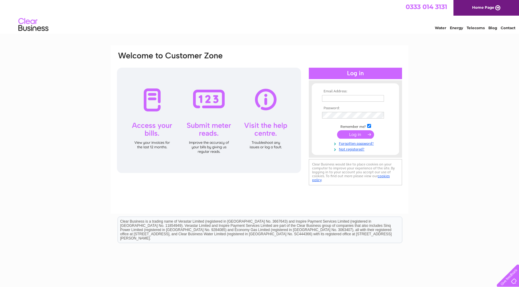
type input "viewfield.farm@tiscali.co.uk"
click at [346, 133] on input "submit" at bounding box center [355, 134] width 37 height 8
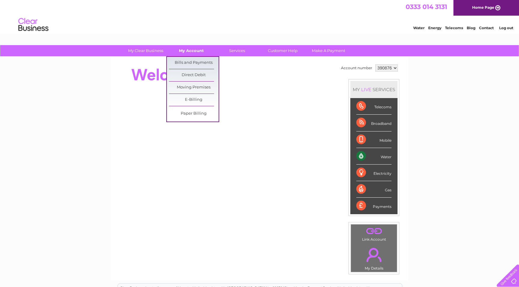
click at [183, 49] on link "My Account" at bounding box center [192, 50] width 50 height 11
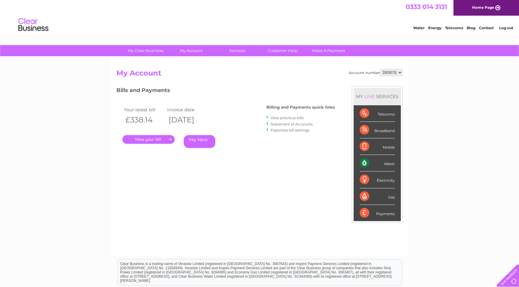
click at [139, 140] on link "." at bounding box center [148, 139] width 52 height 9
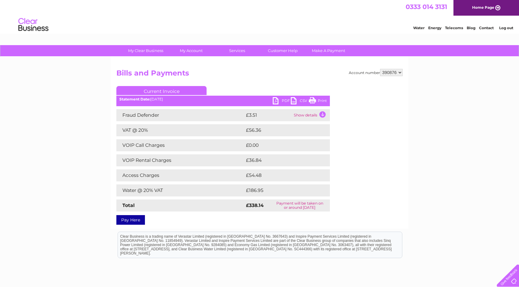
click at [274, 101] on link "PDF" at bounding box center [282, 101] width 18 height 9
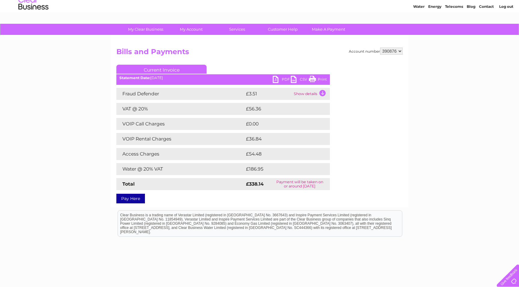
scroll to position [49, 0]
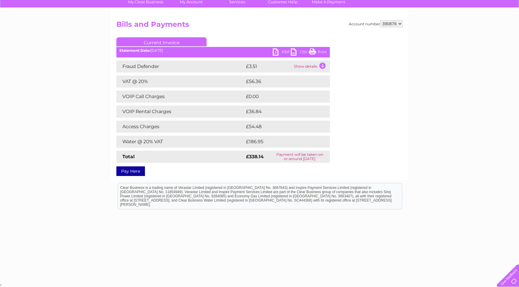
click at [293, 53] on link "CSV" at bounding box center [300, 52] width 18 height 9
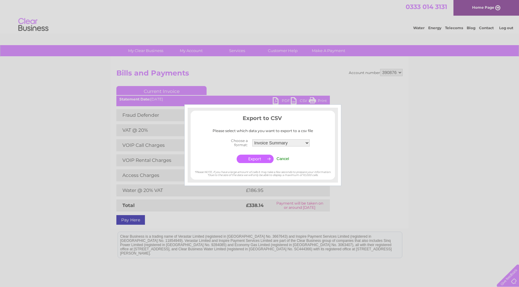
scroll to position [49, 0]
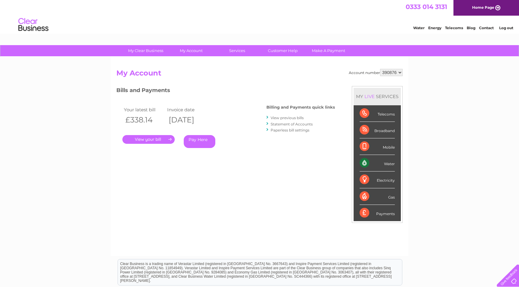
click at [143, 138] on link "." at bounding box center [148, 139] width 52 height 9
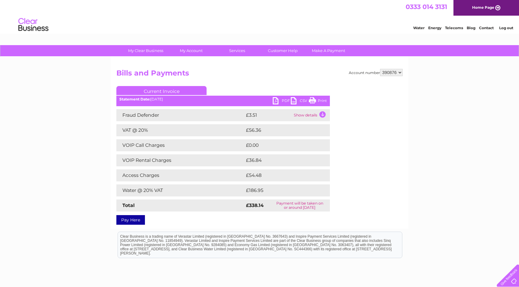
click at [275, 102] on link "PDF" at bounding box center [282, 101] width 18 height 9
